Goal: Task Accomplishment & Management: Use online tool/utility

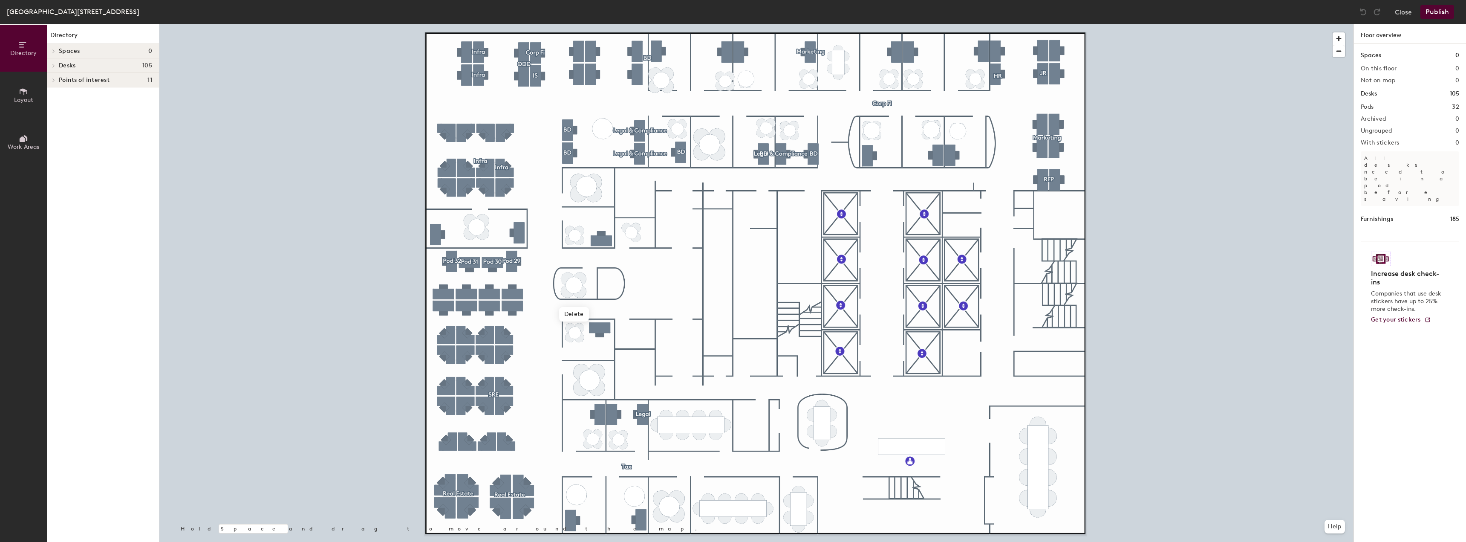
click at [674, 24] on div at bounding box center [756, 24] width 1194 height 0
click at [592, 24] on div at bounding box center [756, 24] width 1194 height 0
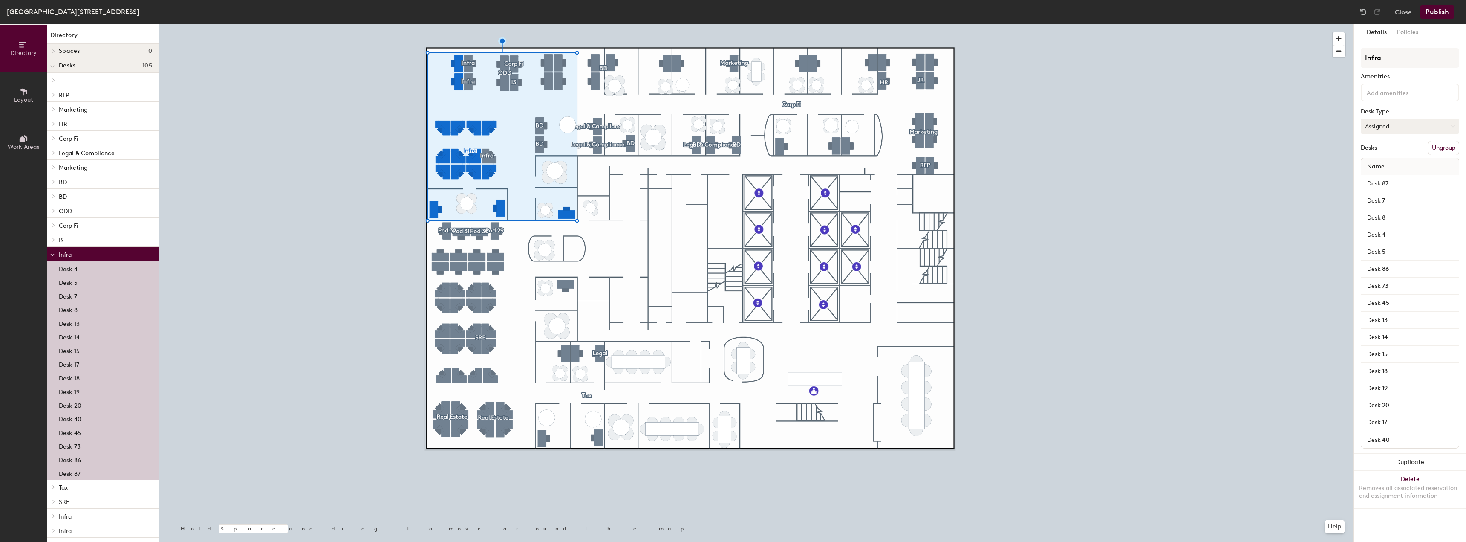
click at [1426, 125] on button "Assigned" at bounding box center [1410, 125] width 98 height 15
click at [1394, 154] on div "Assigned" at bounding box center [1403, 152] width 85 height 13
click at [1430, 15] on button "Publish" at bounding box center [1438, 12] width 34 height 14
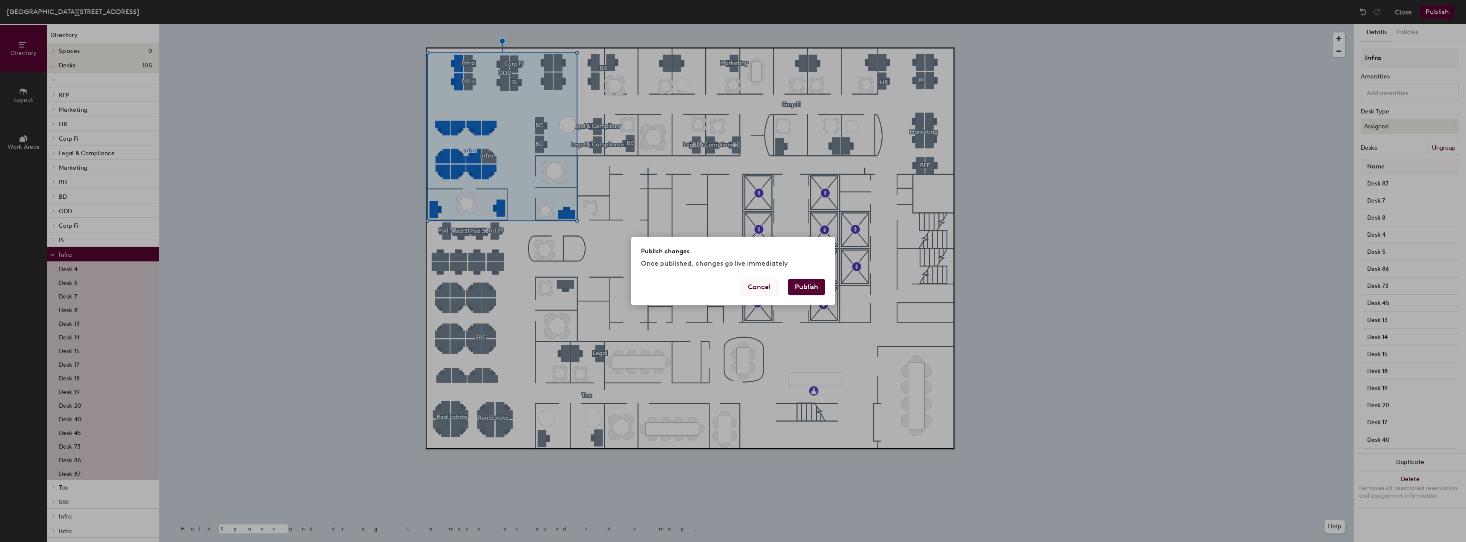
click at [770, 287] on button "Cancel" at bounding box center [759, 287] width 37 height 16
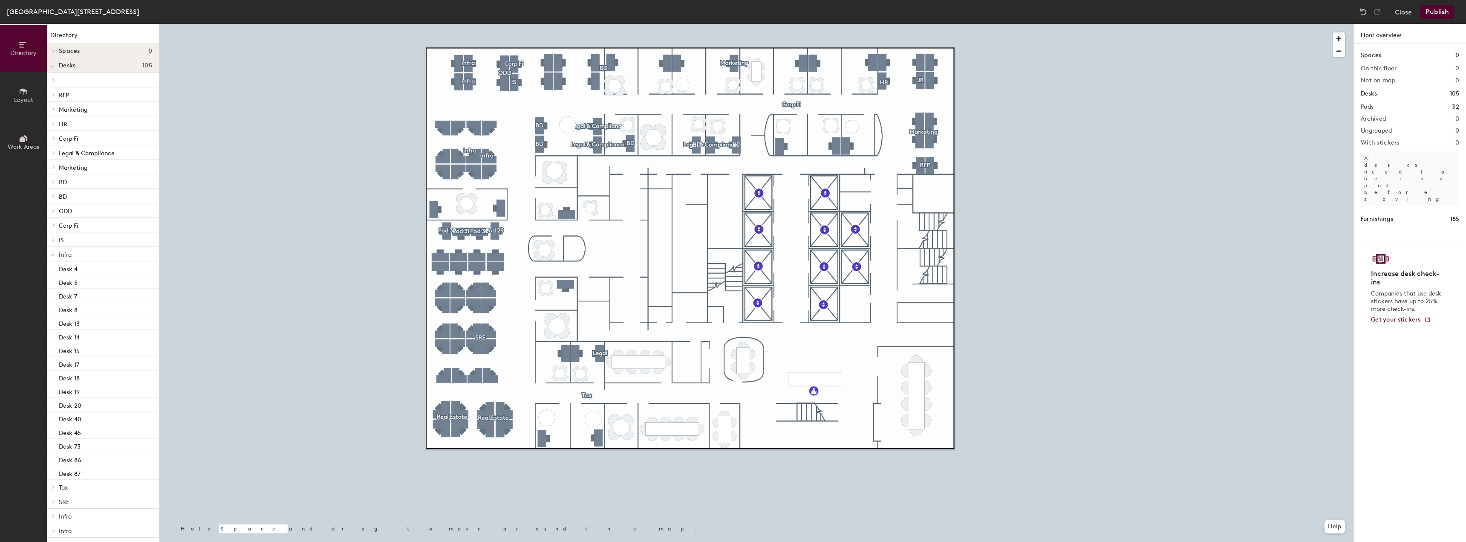
click at [493, 24] on div at bounding box center [756, 24] width 1194 height 0
click at [1392, 126] on button "Hoteled" at bounding box center [1410, 125] width 98 height 15
click at [1380, 152] on div "Assigned" at bounding box center [1403, 152] width 85 height 13
click at [1443, 6] on button "Publish" at bounding box center [1438, 12] width 34 height 14
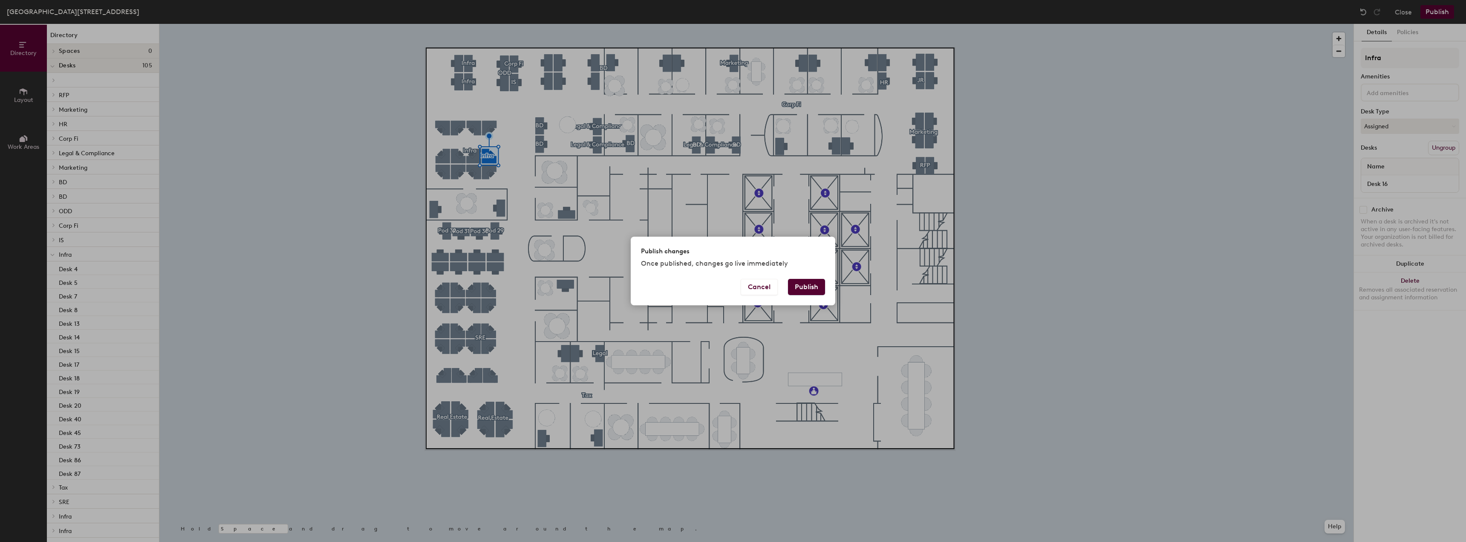
click at [824, 286] on button "Publish" at bounding box center [806, 287] width 37 height 16
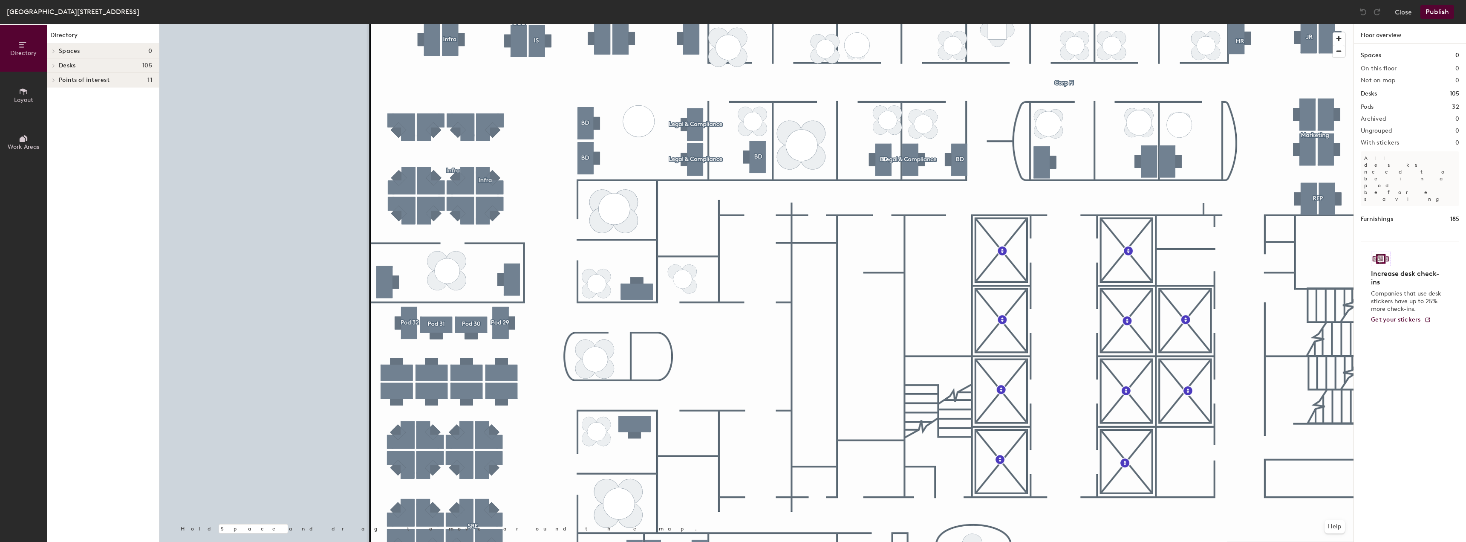
click at [563, 24] on div at bounding box center [756, 24] width 1194 height 0
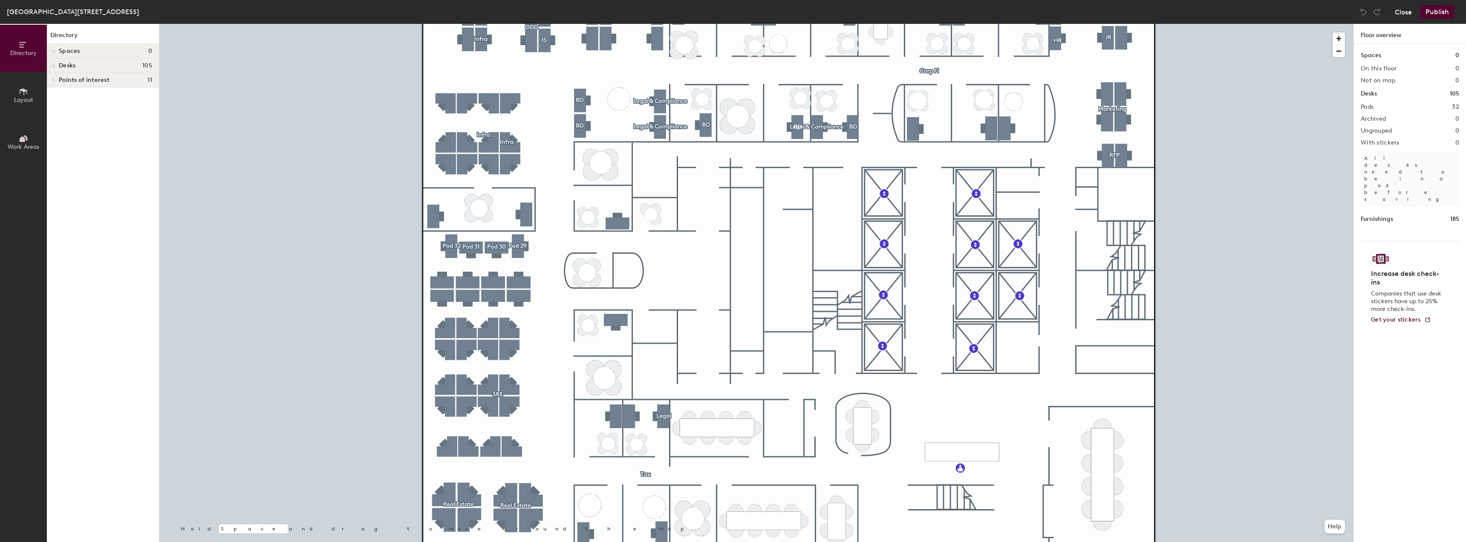
click at [1408, 12] on button "Close" at bounding box center [1403, 12] width 17 height 14
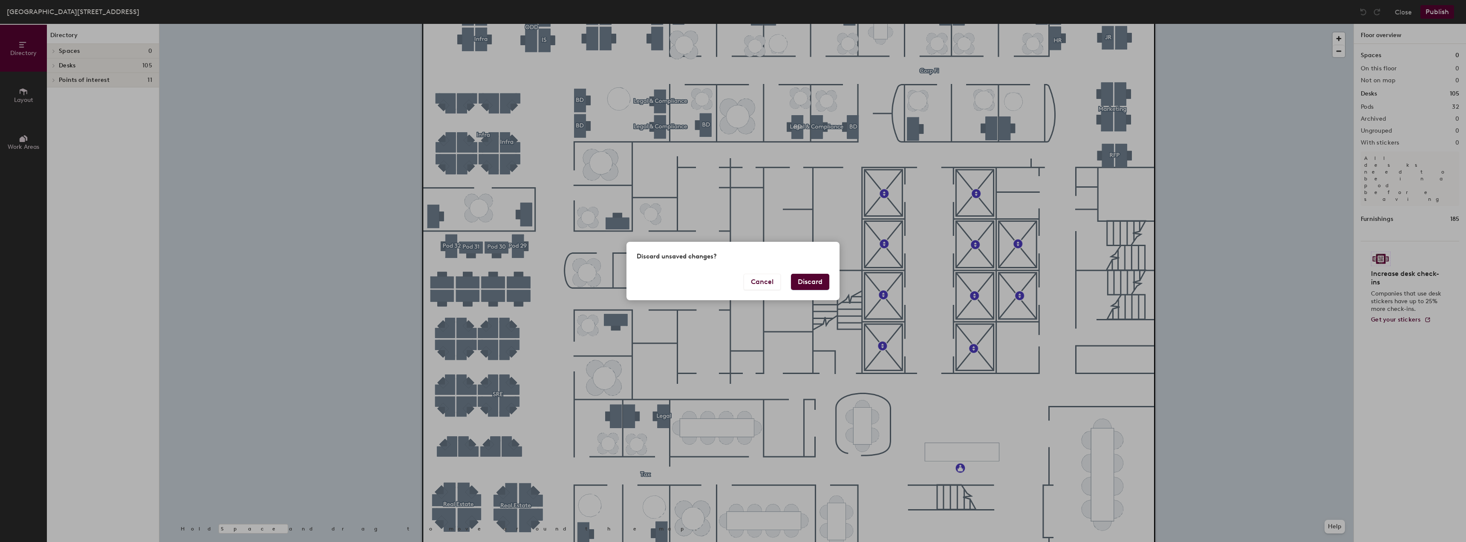
click at [821, 281] on button "Discard" at bounding box center [810, 282] width 38 height 16
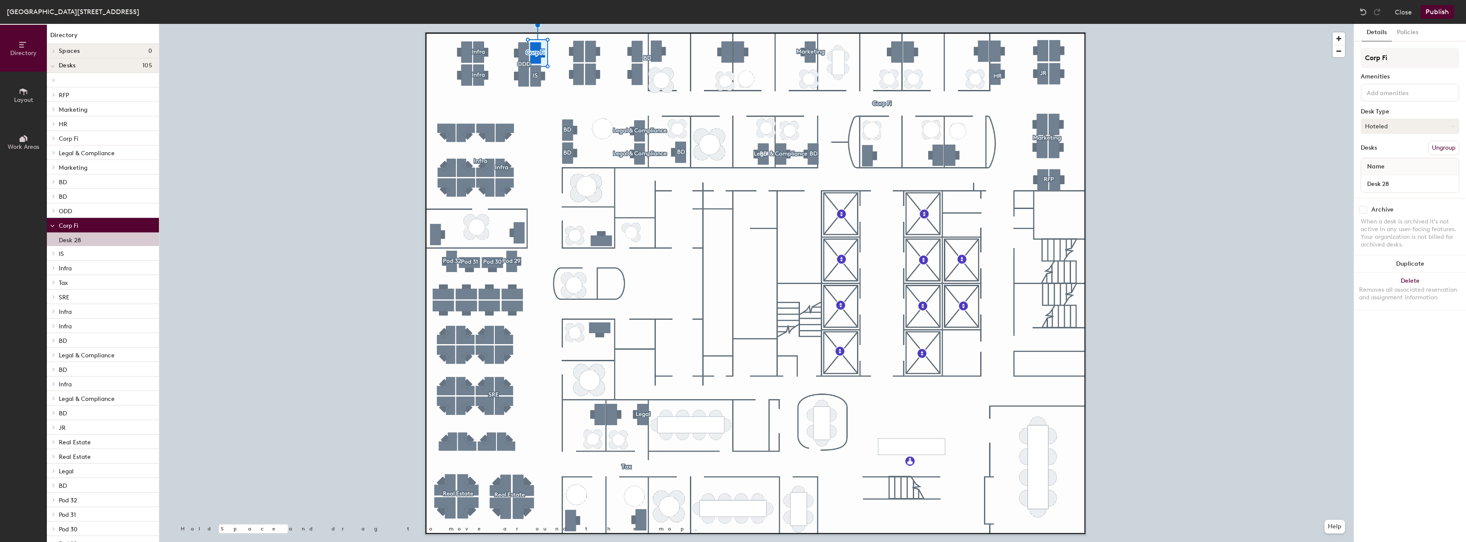
click at [1373, 124] on button "Hoteled" at bounding box center [1410, 125] width 98 height 15
click at [1380, 153] on div "Assigned" at bounding box center [1403, 152] width 85 height 13
click at [1433, 9] on button "Publish" at bounding box center [1438, 12] width 34 height 14
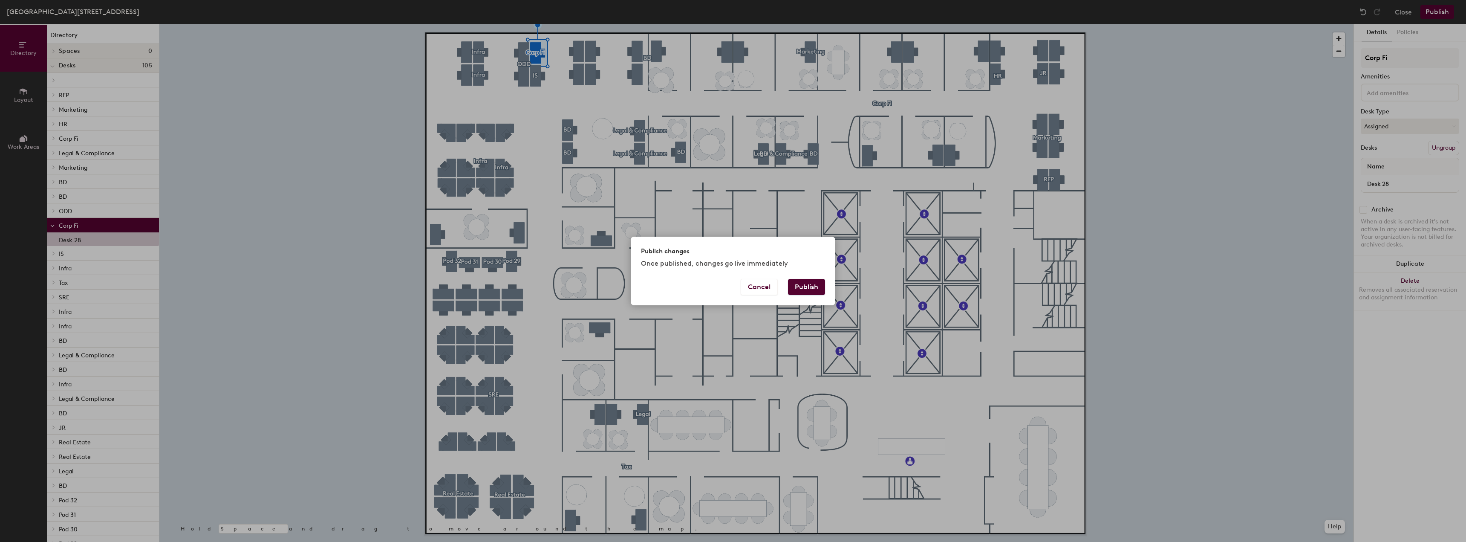
click at [804, 288] on button "Publish" at bounding box center [806, 287] width 37 height 16
